Goal: Task Accomplishment & Management: Complete application form

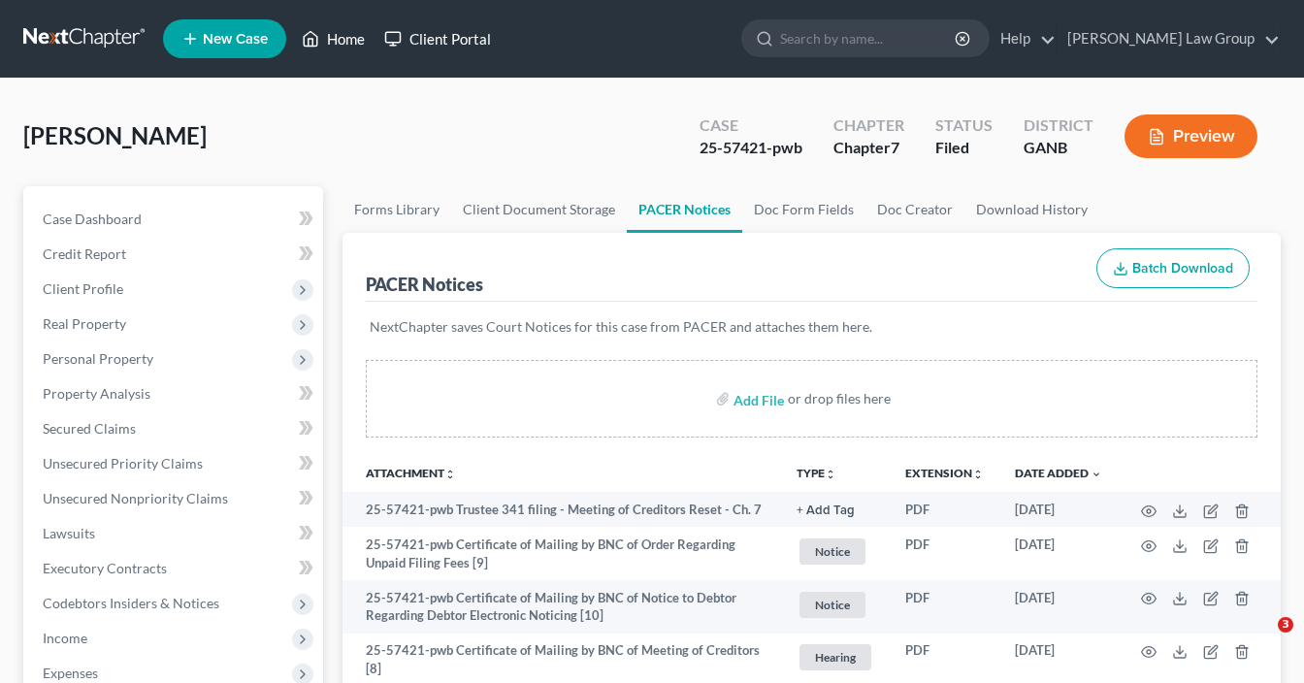
drag, startPoint x: 0, startPoint y: 0, endPoint x: 348, endPoint y: 45, distance: 351.1
click at [330, 41] on link "Home" at bounding box center [333, 38] width 82 height 35
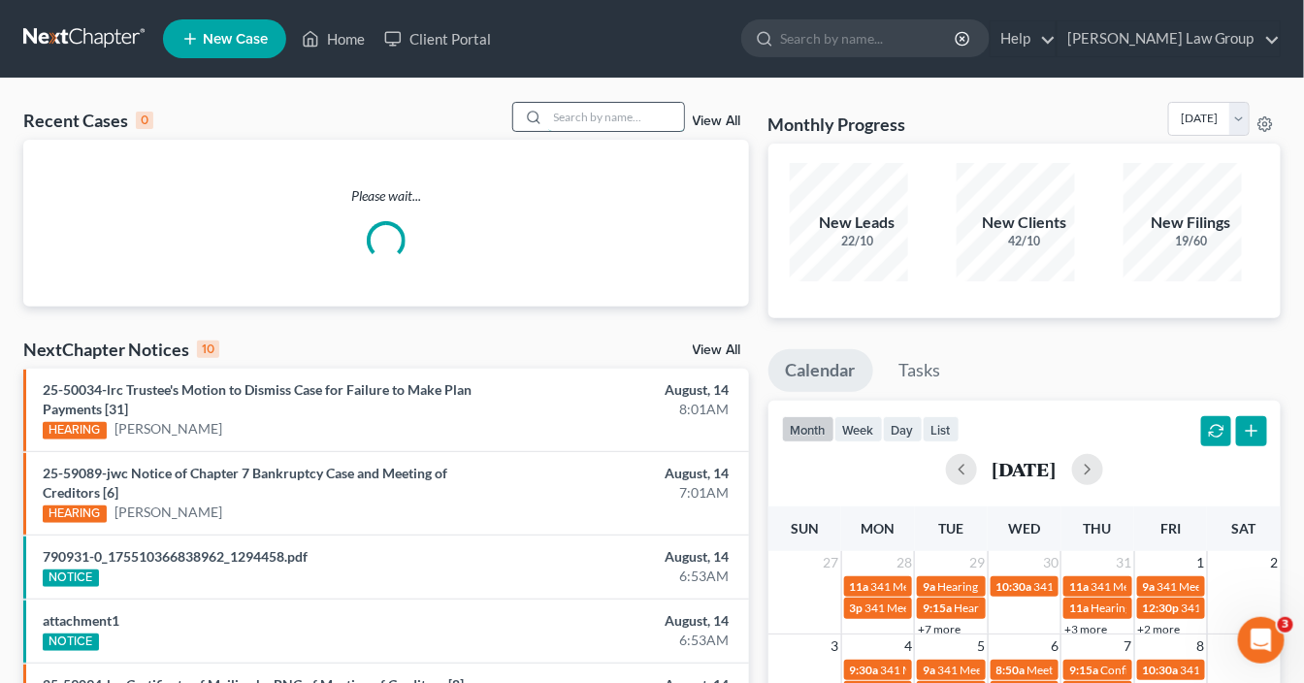
drag, startPoint x: 601, startPoint y: 109, endPoint x: 684, endPoint y: 106, distance: 83.5
click at [605, 106] on input "search" at bounding box center [616, 117] width 136 height 28
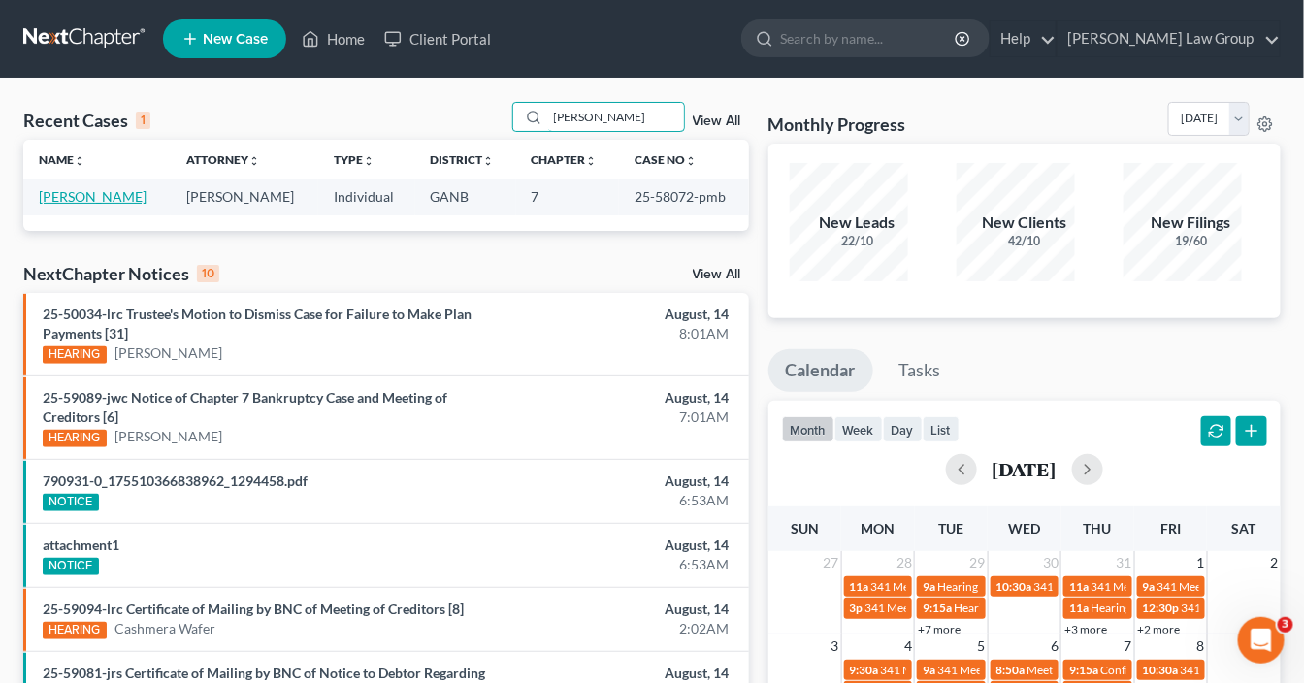
type input "[PERSON_NAME]"
click at [84, 188] on link "[PERSON_NAME]" at bounding box center [93, 196] width 108 height 16
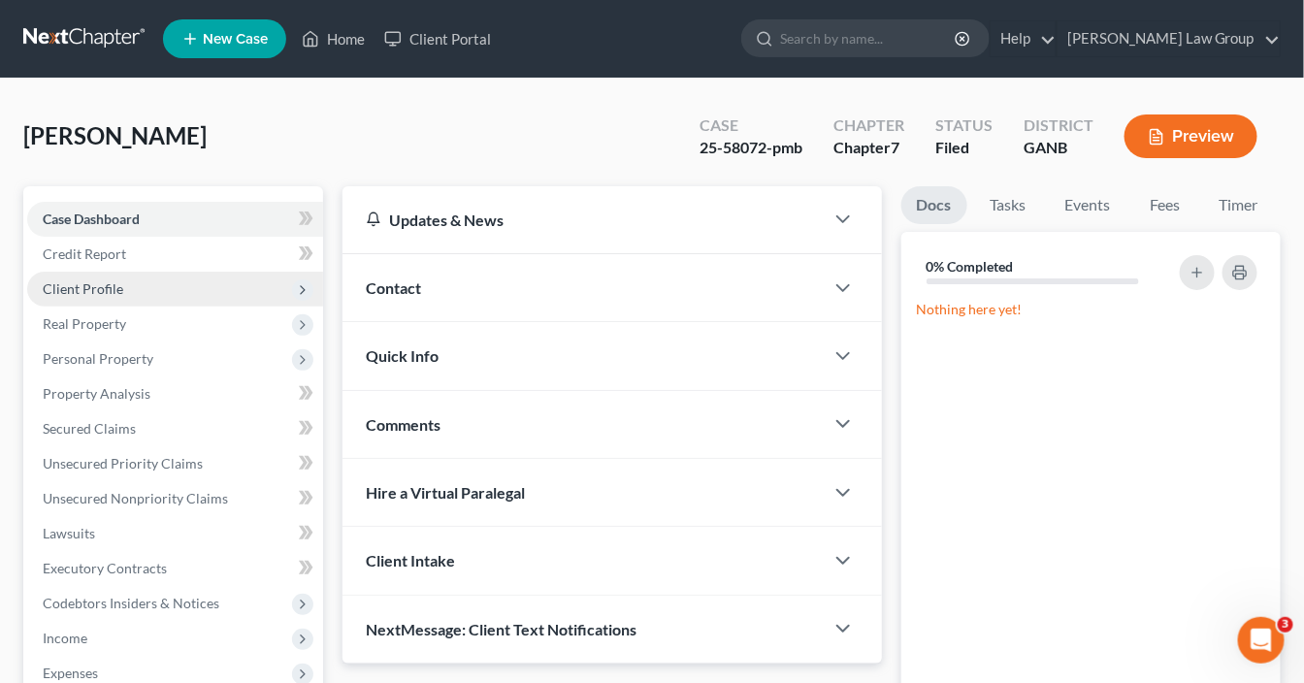
click at [114, 272] on span "Client Profile" at bounding box center [175, 289] width 296 height 35
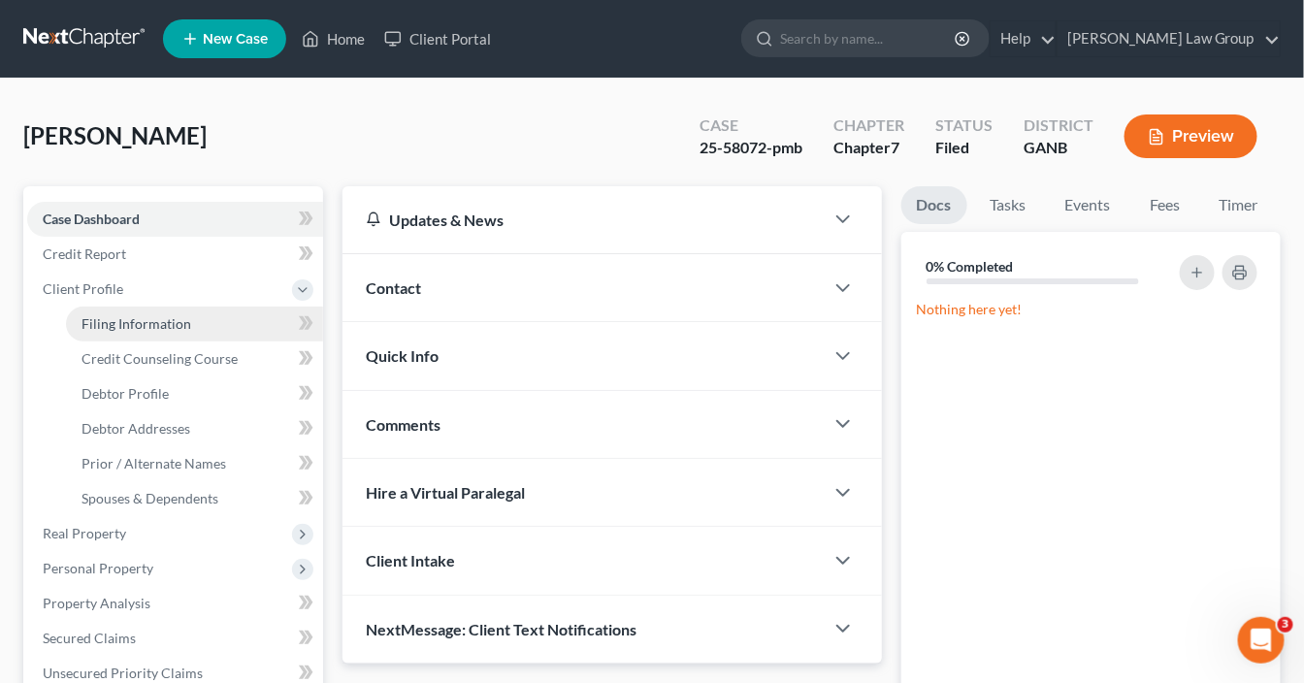
click at [126, 315] on span "Filing Information" at bounding box center [136, 323] width 110 height 16
select select "1"
select select "0"
select select "19"
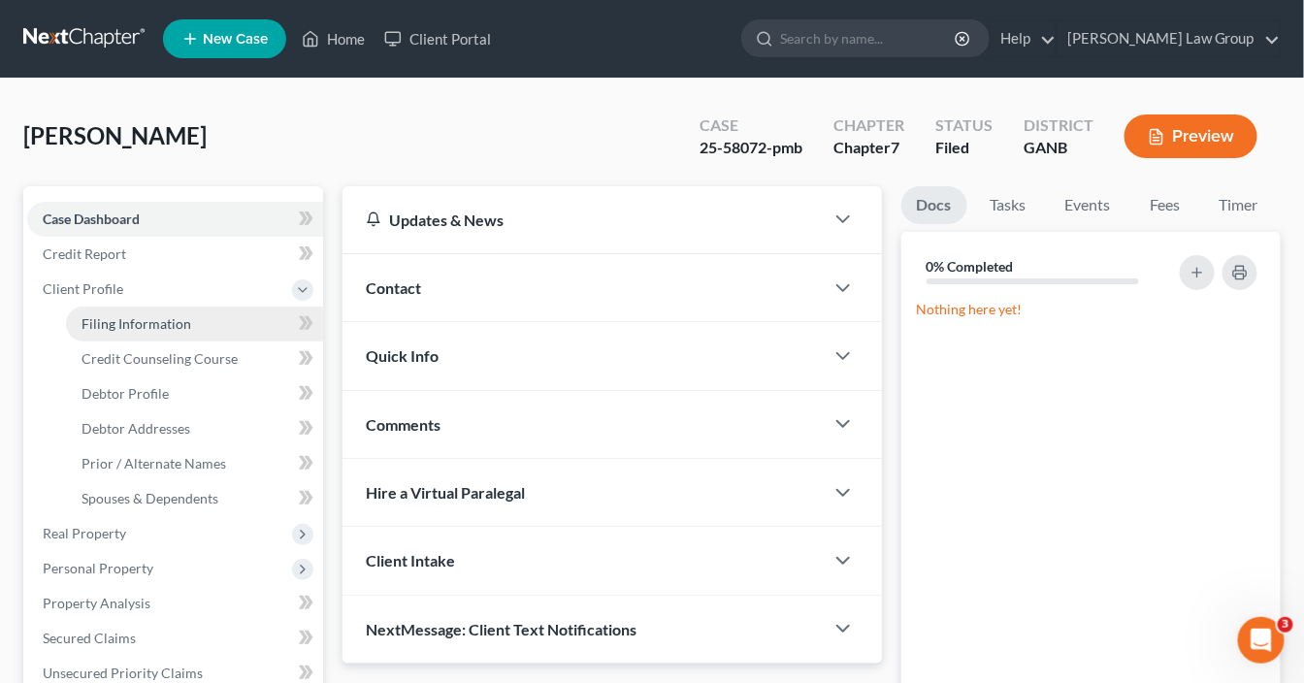
select select "0"
select select "10"
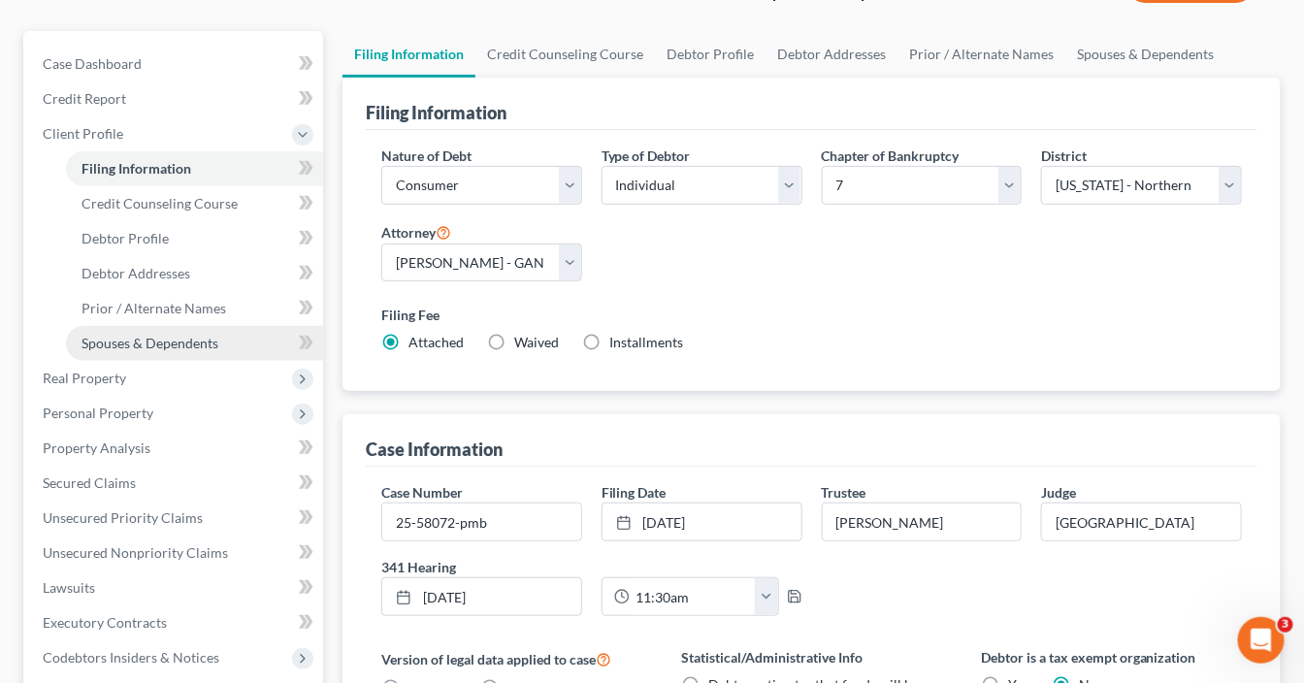
scroll to position [388, 0]
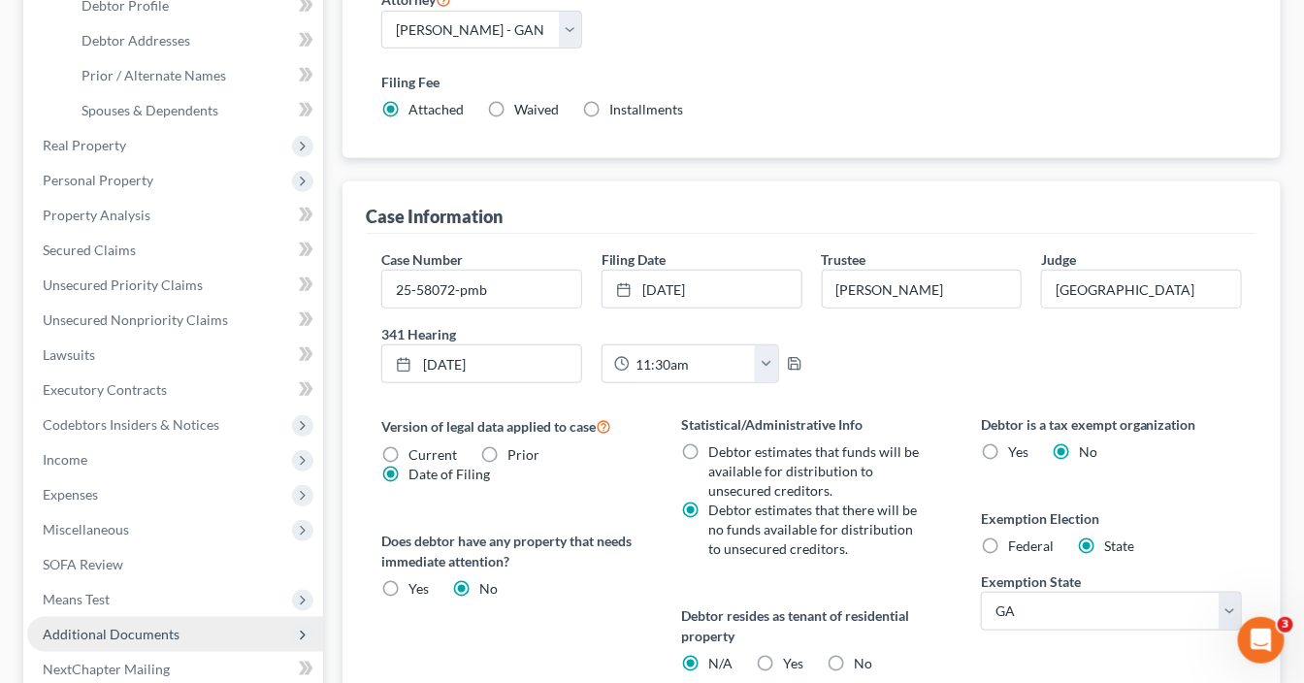
click at [130, 626] on span "Additional Documents" at bounding box center [111, 634] width 137 height 16
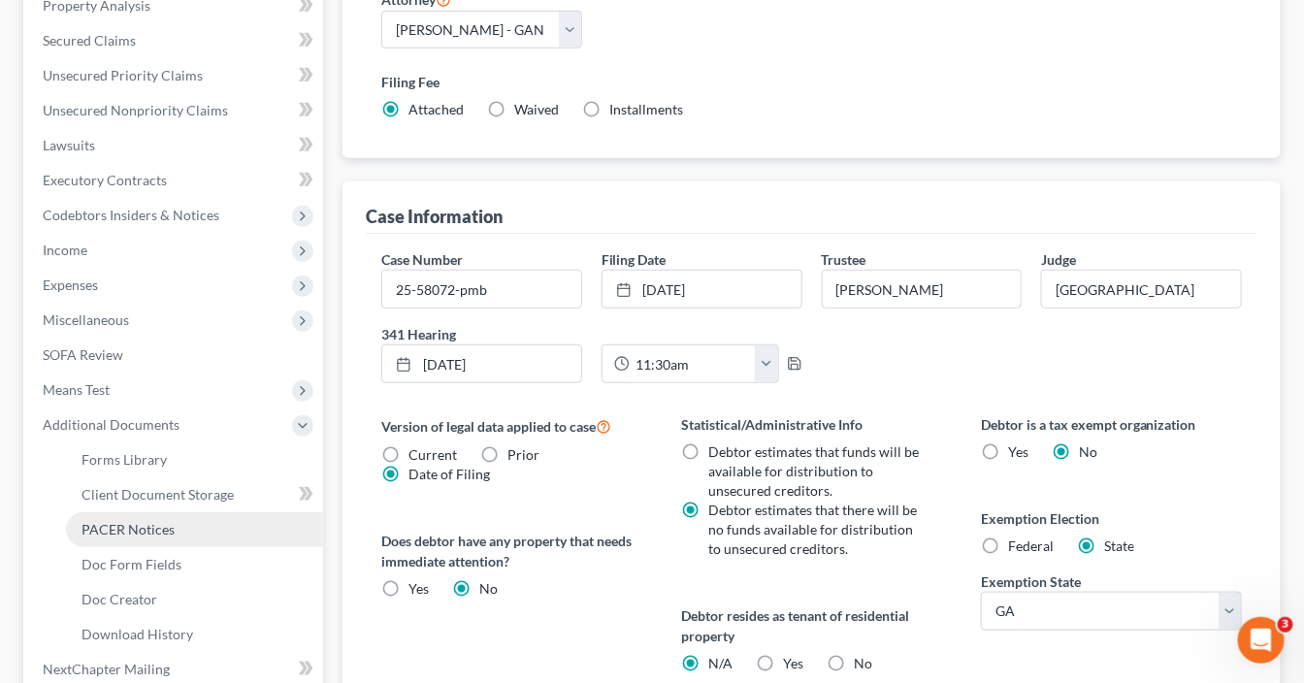
click at [155, 521] on span "PACER Notices" at bounding box center [127, 529] width 93 height 16
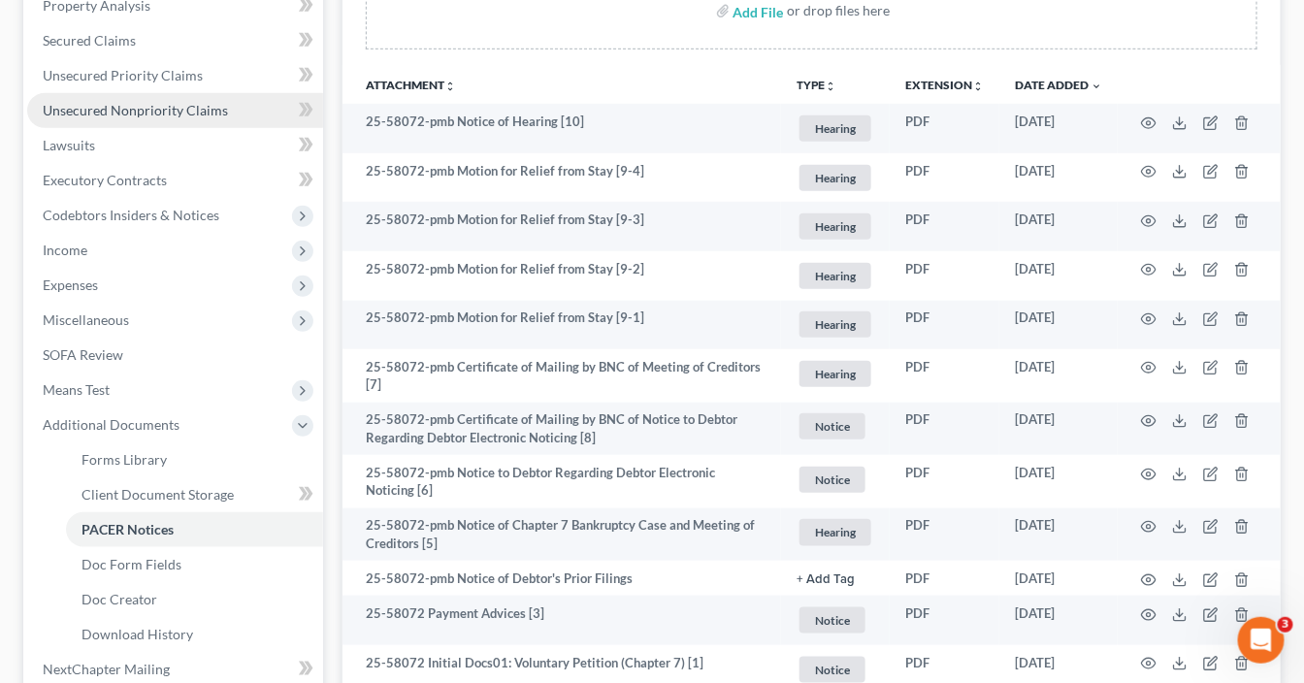
scroll to position [493, 0]
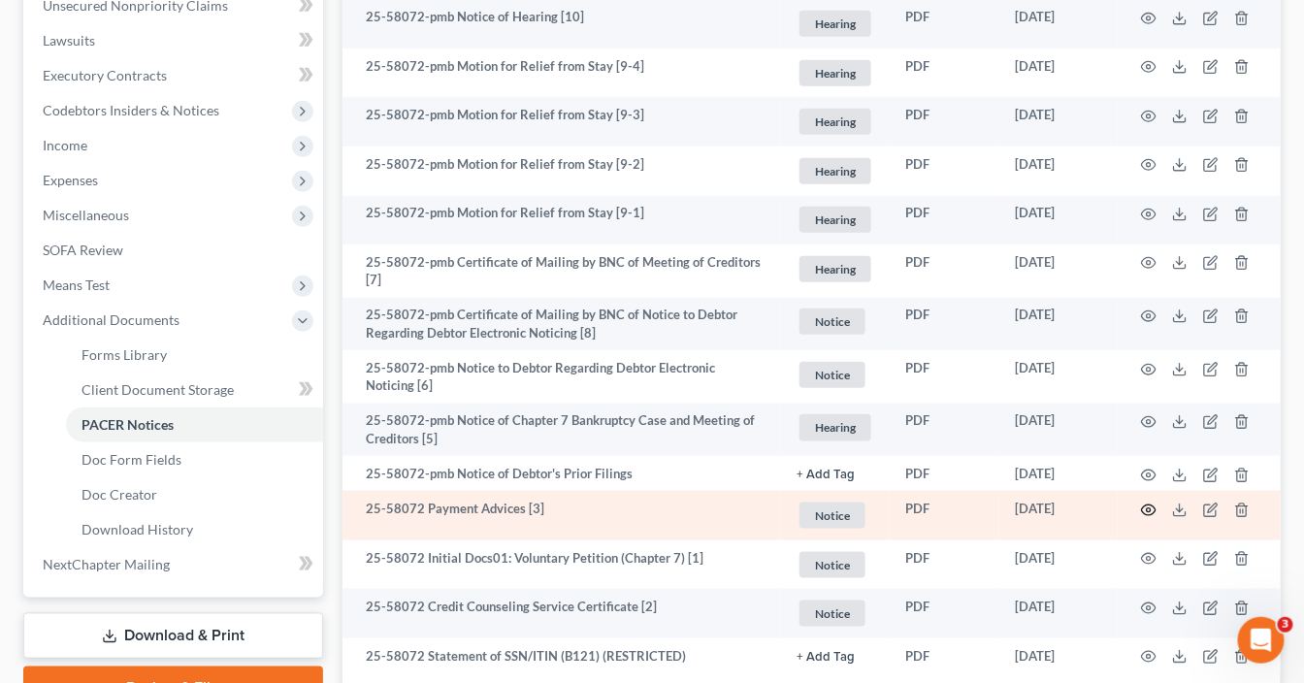
click at [1156, 503] on icon "button" at bounding box center [1149, 511] width 16 height 16
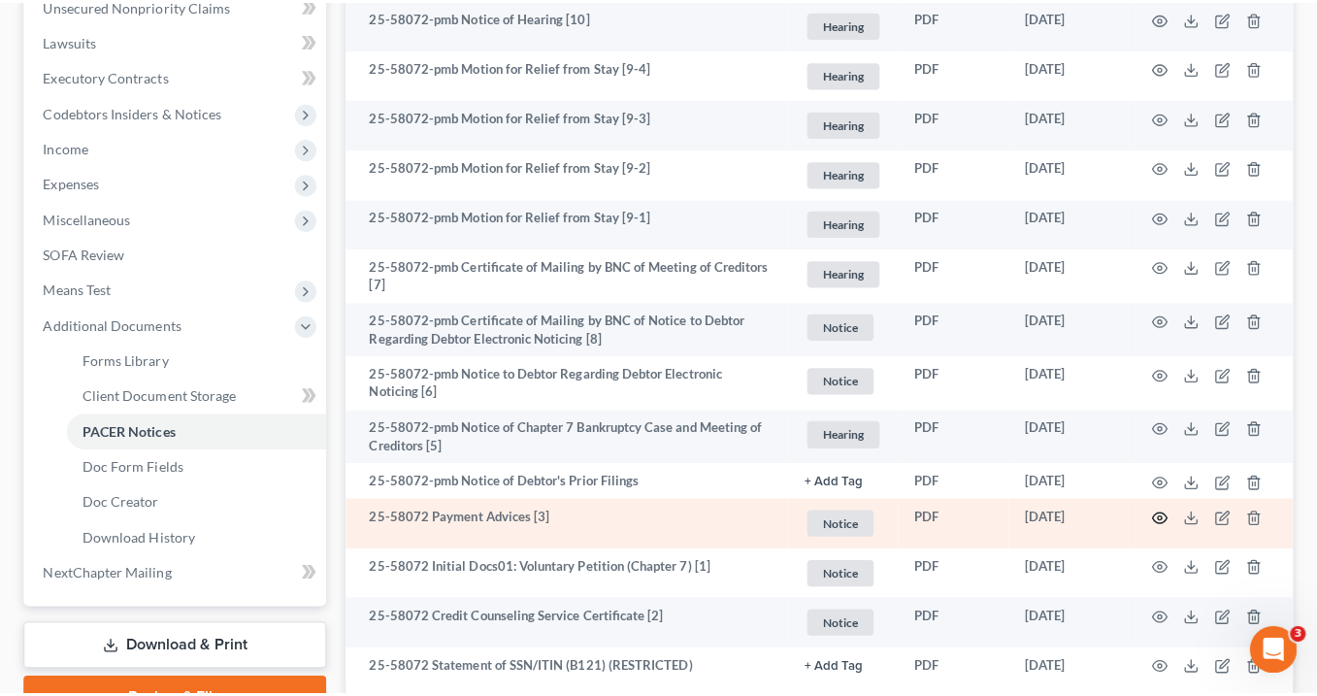
scroll to position [481, 0]
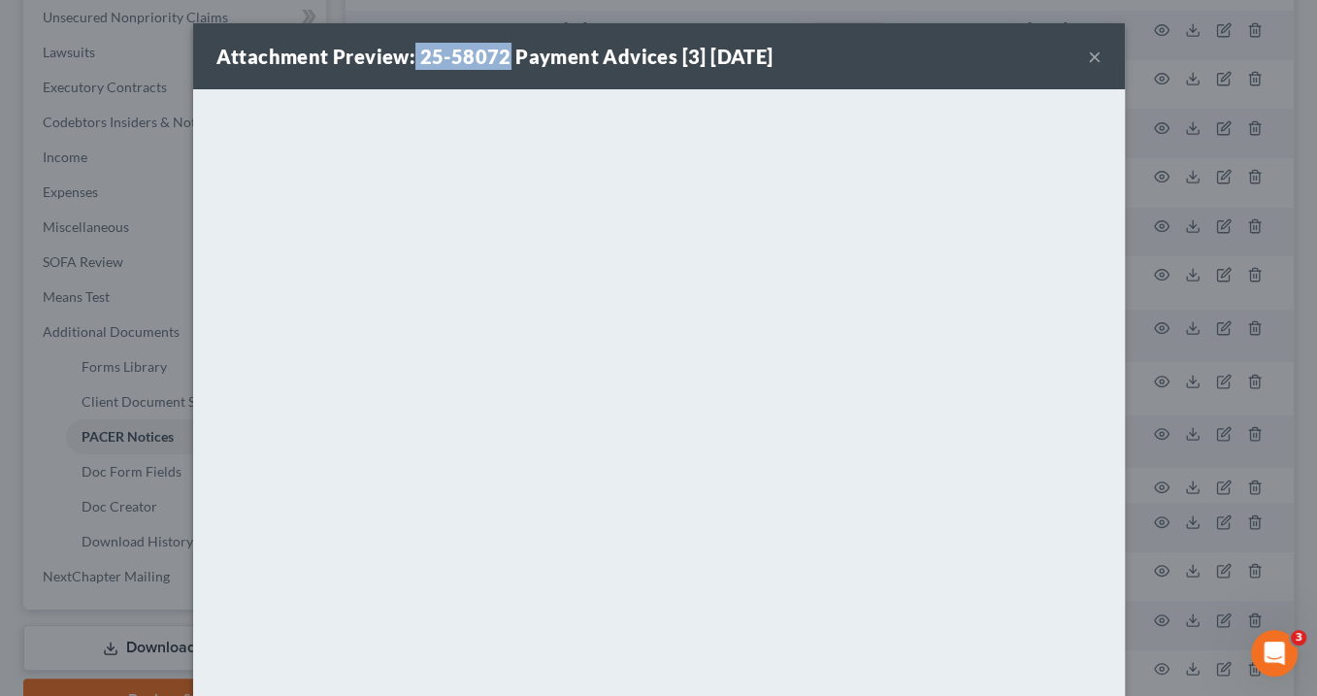
drag, startPoint x: 518, startPoint y: 47, endPoint x: 439, endPoint y: 45, distance: 79.6
click at [439, 45] on strong "Attachment Preview: 25-58072 Payment Advices [3] [DATE]" at bounding box center [494, 56] width 557 height 23
copy strong "25-58072"
